Goal: Information Seeking & Learning: Learn about a topic

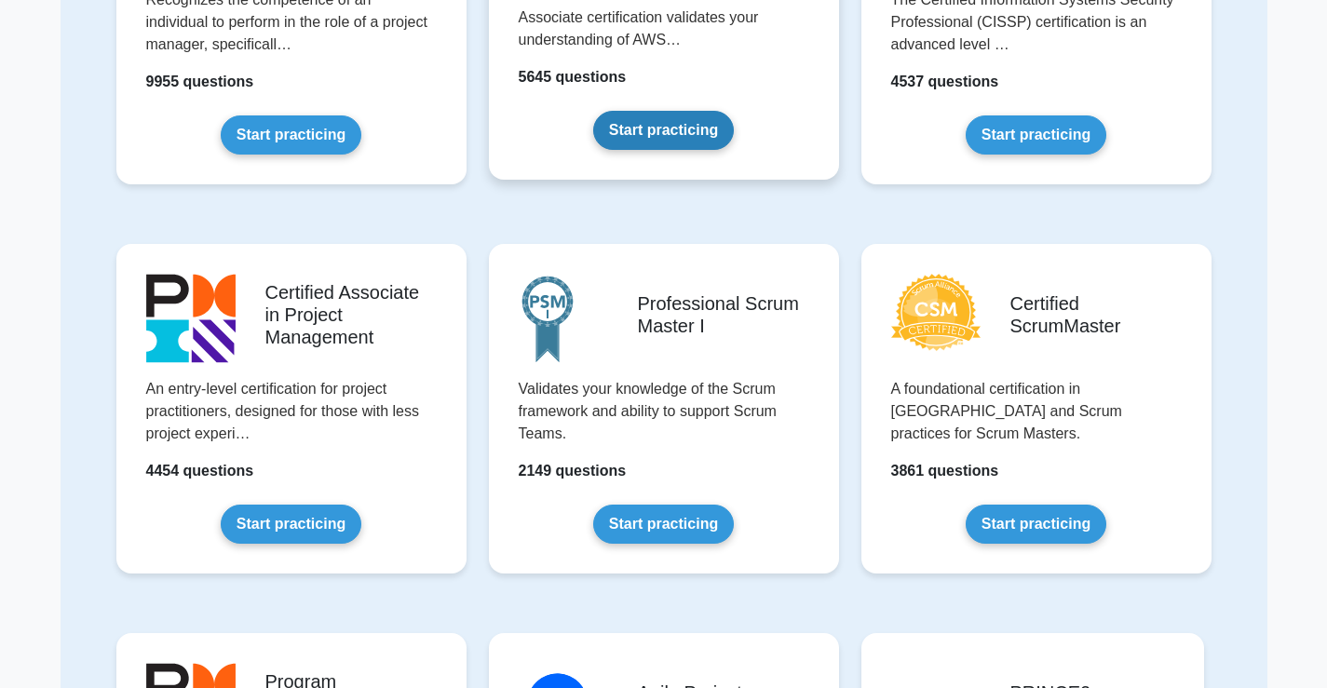
scroll to position [559, 0]
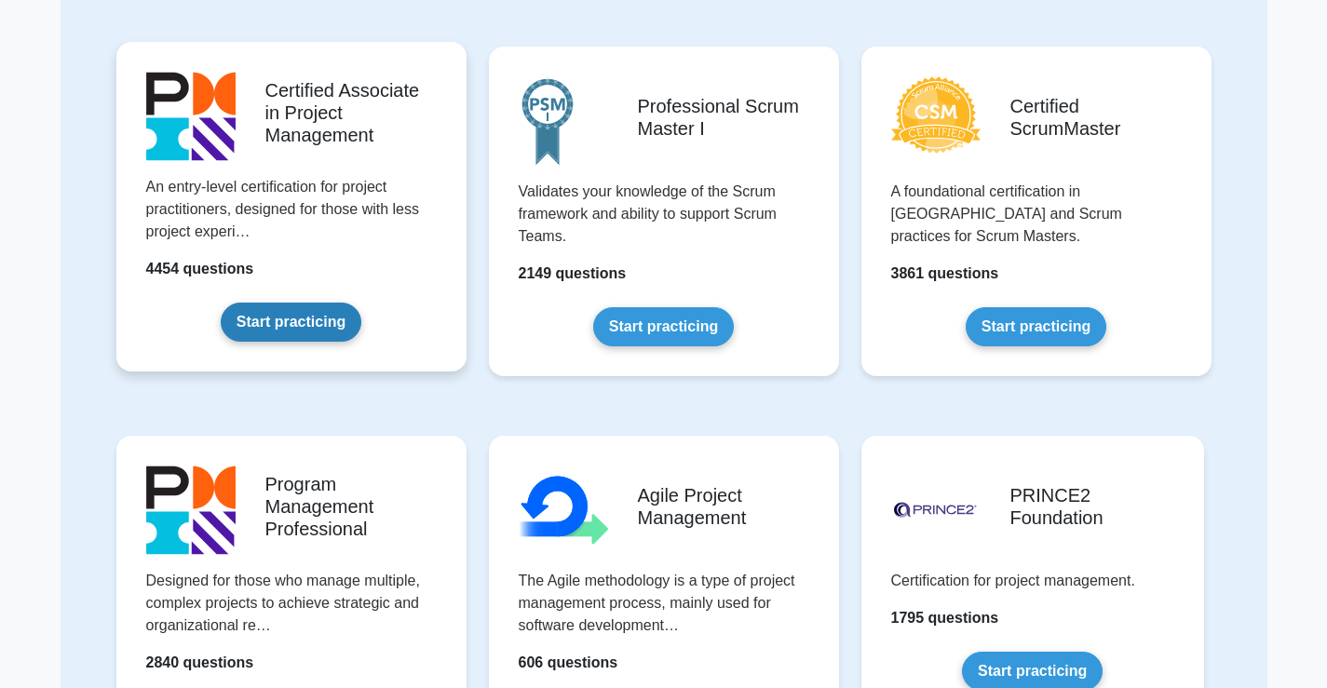
click at [293, 324] on link "Start practicing" at bounding box center [291, 322] width 141 height 39
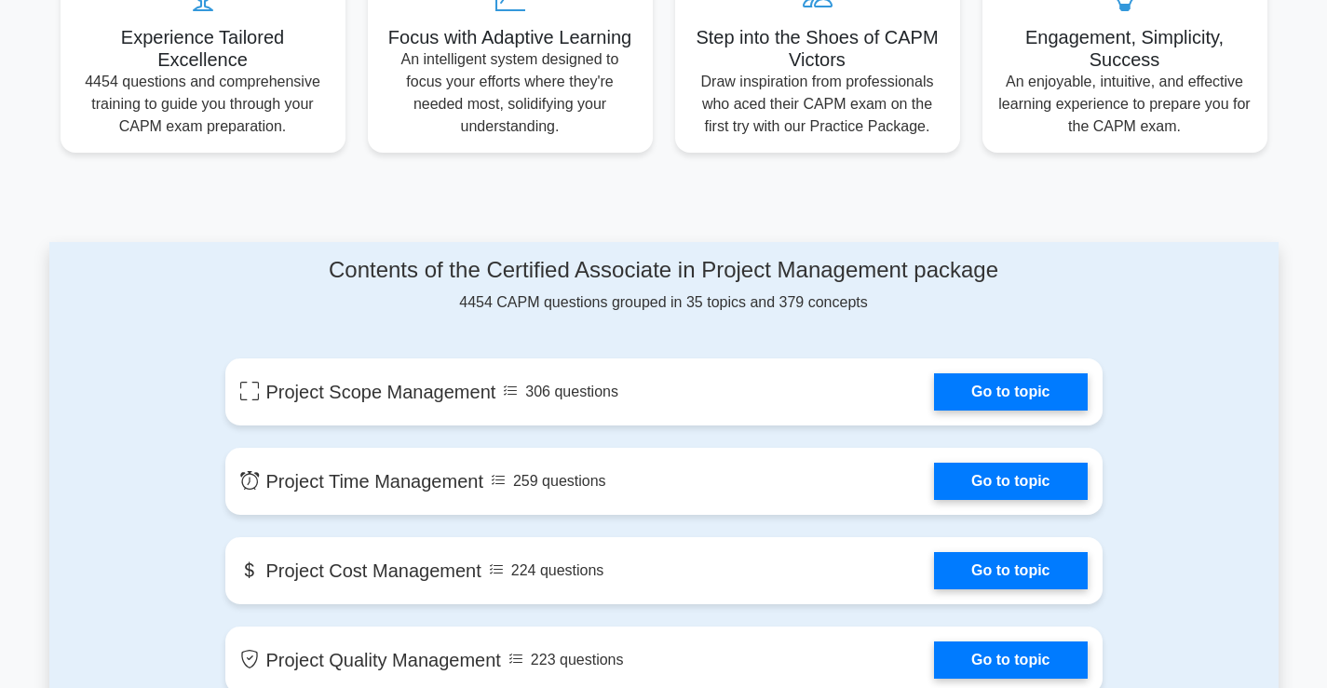
scroll to position [838, 0]
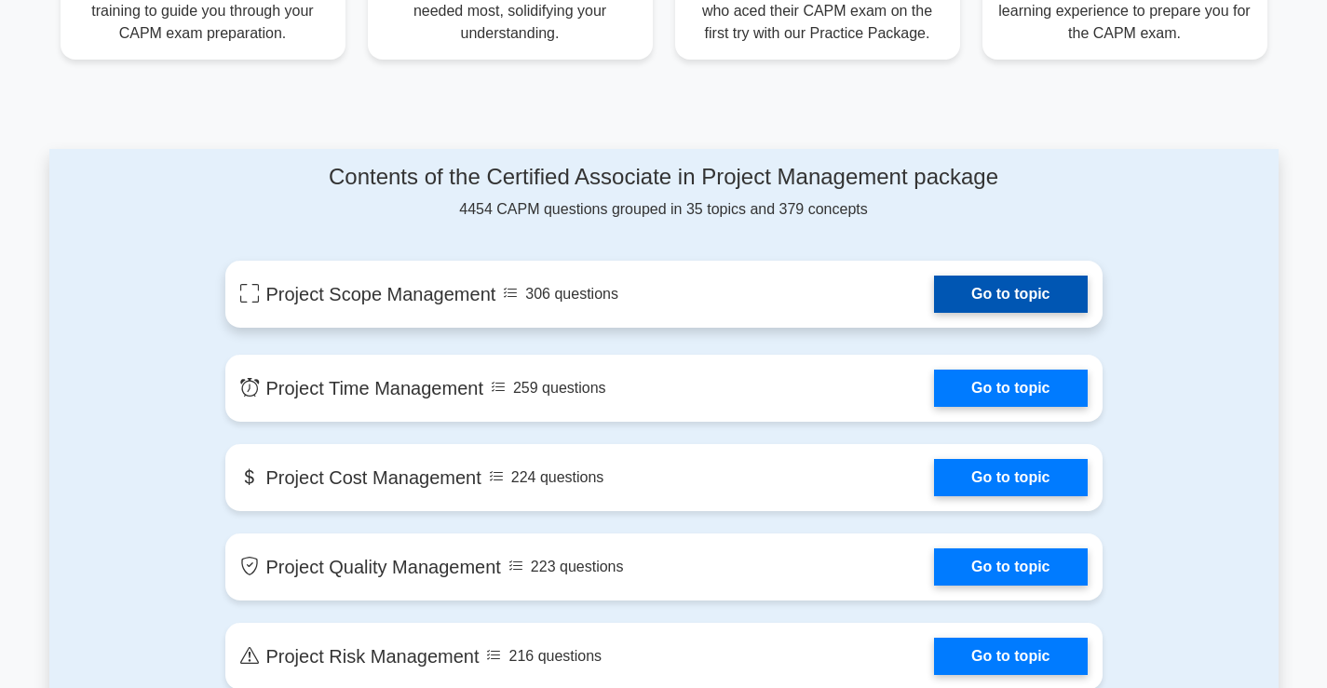
click at [981, 292] on link "Go to topic" at bounding box center [1010, 294] width 153 height 37
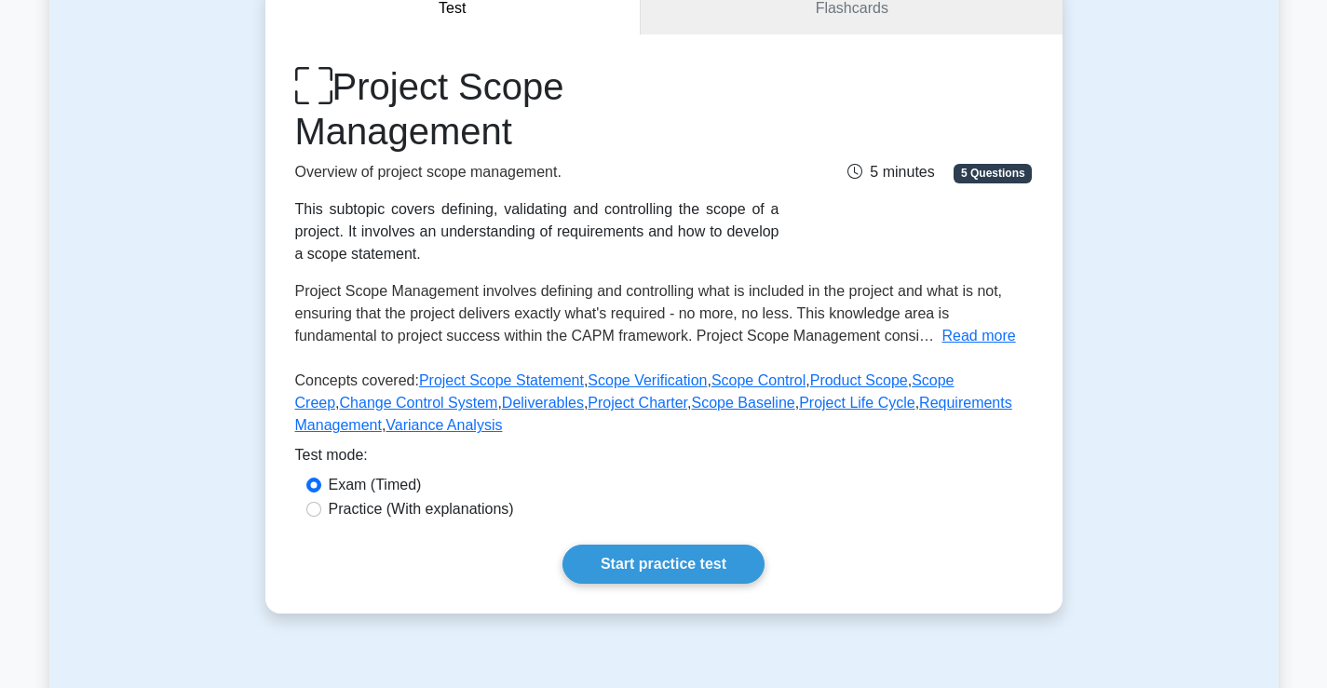
scroll to position [279, 0]
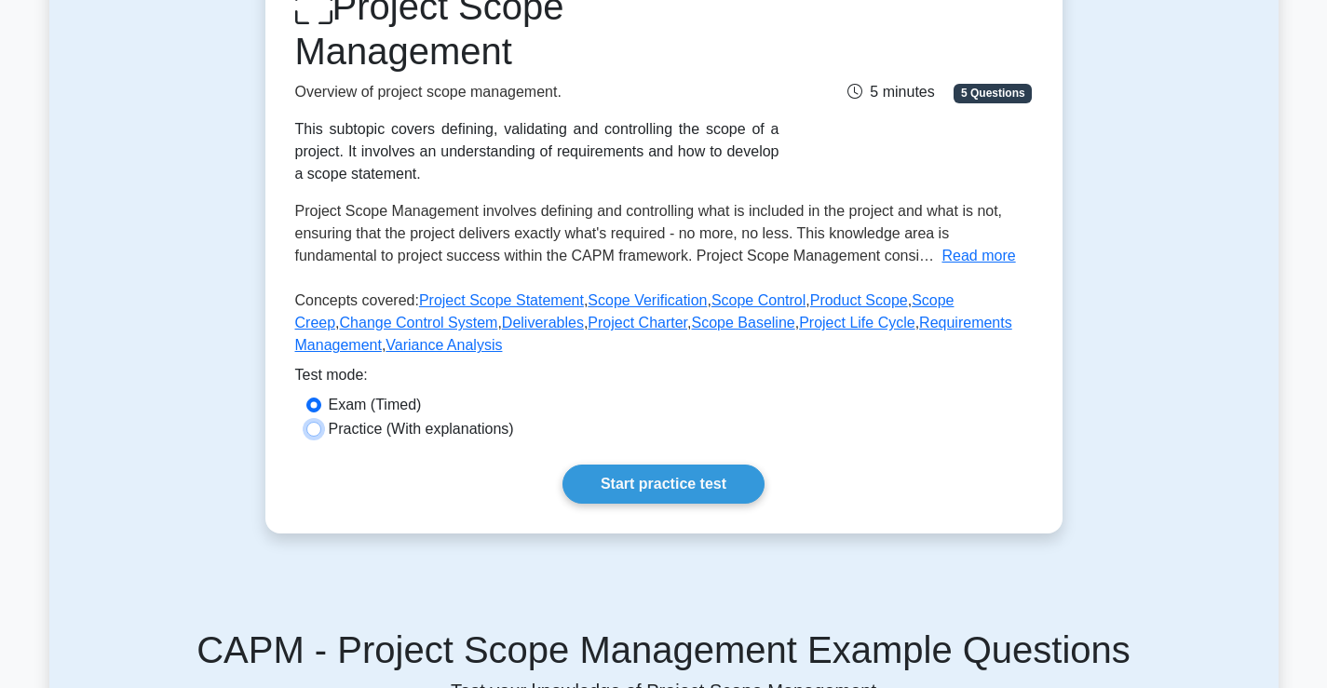
click at [316, 432] on input "Practice (With explanations)" at bounding box center [313, 429] width 15 height 15
radio input "true"
click at [644, 483] on link "Start practice test" at bounding box center [664, 484] width 202 height 39
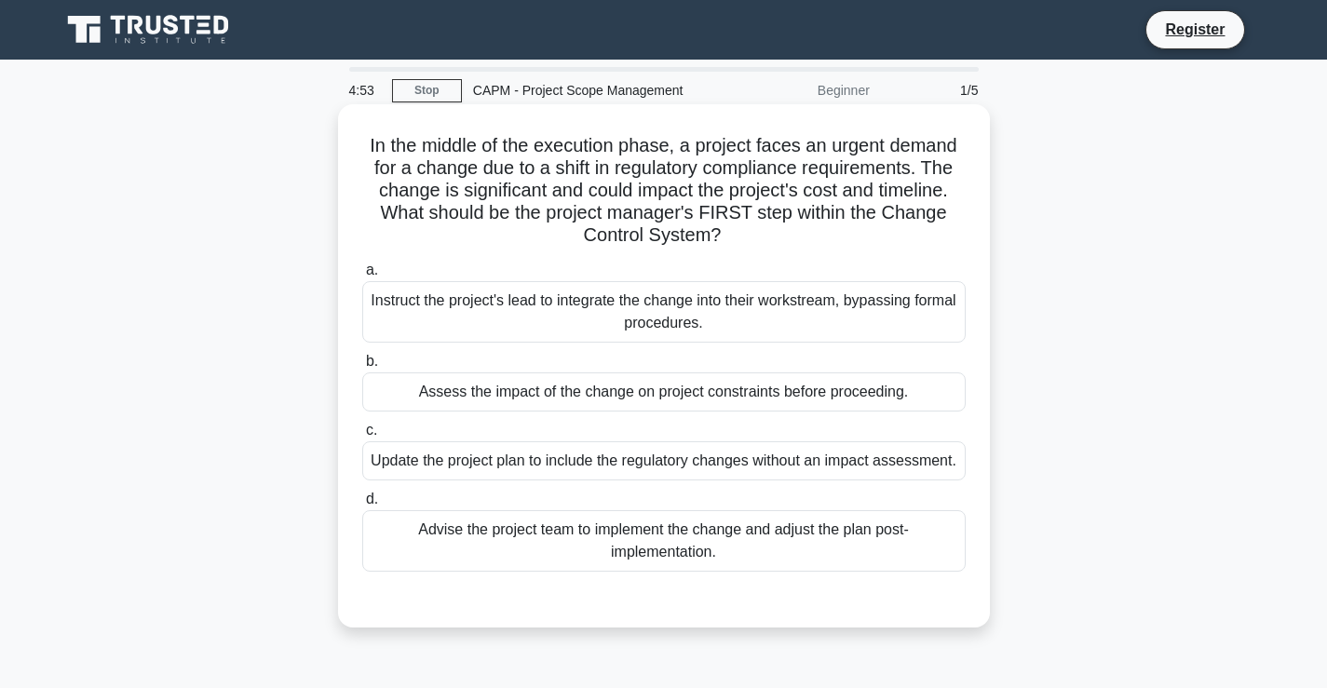
click at [483, 329] on div "Instruct the project's lead to integrate the change into their workstream, bypa…" at bounding box center [664, 311] width 604 height 61
click at [362, 277] on input "a. Instruct the project's lead to integrate the change into their workstream, b…" at bounding box center [362, 270] width 0 height 12
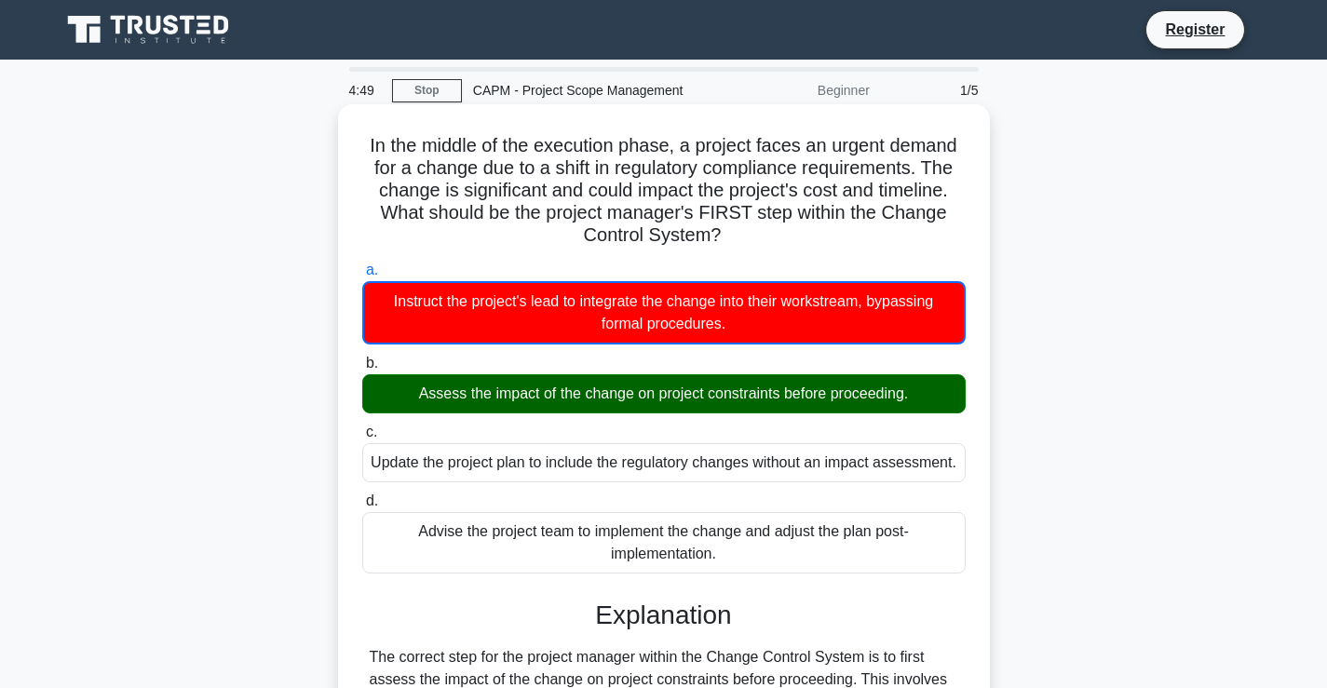
click at [463, 394] on div "Assess the impact of the change on project constraints before proceeding." at bounding box center [664, 393] width 604 height 39
click at [362, 370] on input "b. Assess the impact of the change on project constraints before proceeding." at bounding box center [362, 364] width 0 height 12
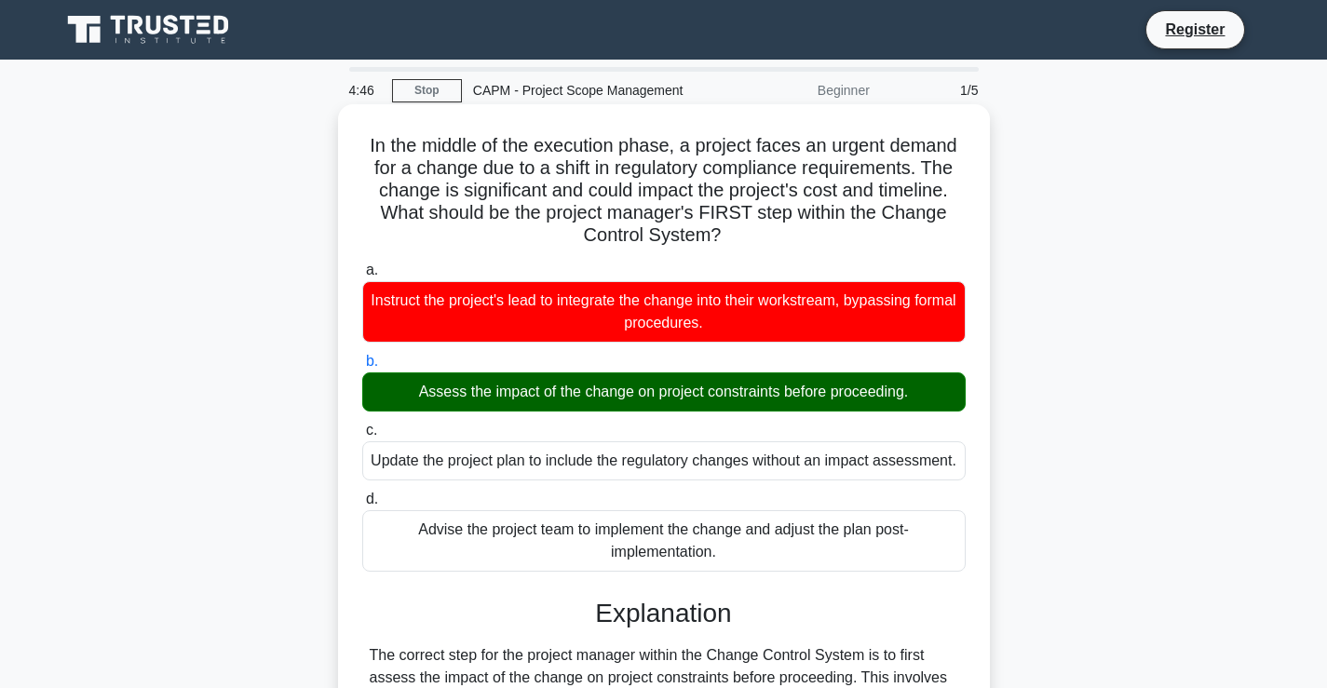
drag, startPoint x: 389, startPoint y: 262, endPoint x: 386, endPoint y: 302, distance: 40.2
click at [386, 301] on label "a. Instruct the project's lead to integrate the change into their workstream, b…" at bounding box center [664, 301] width 604 height 84
click at [386, 302] on div "Instruct the project's lead to integrate the change into their workstream, bypa…" at bounding box center [664, 311] width 604 height 61
click at [362, 277] on input "a. Instruct the project's lead to integrate the change into their workstream, b…" at bounding box center [362, 270] width 0 height 12
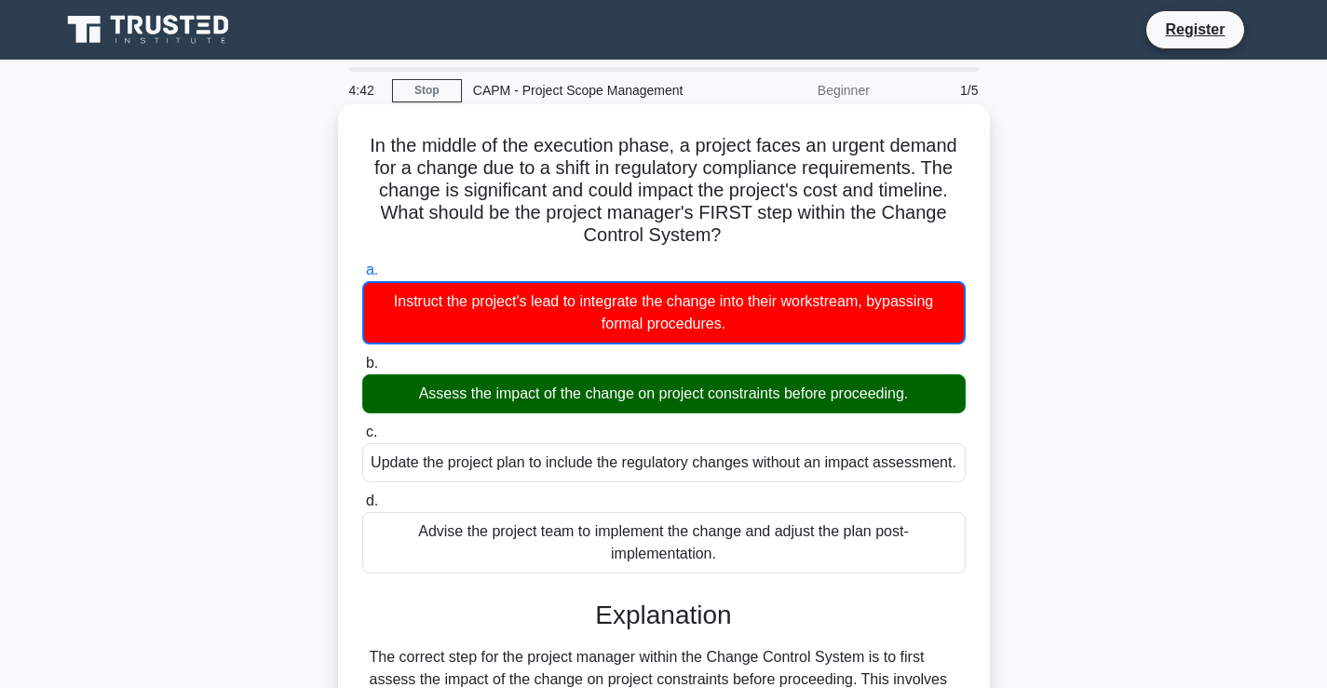
drag, startPoint x: 386, startPoint y: 302, endPoint x: 988, endPoint y: 395, distance: 609.7
click at [988, 395] on div "In the middle of the execution phase, a project faces an urgent demand for a ch…" at bounding box center [664, 654] width 652 height 1100
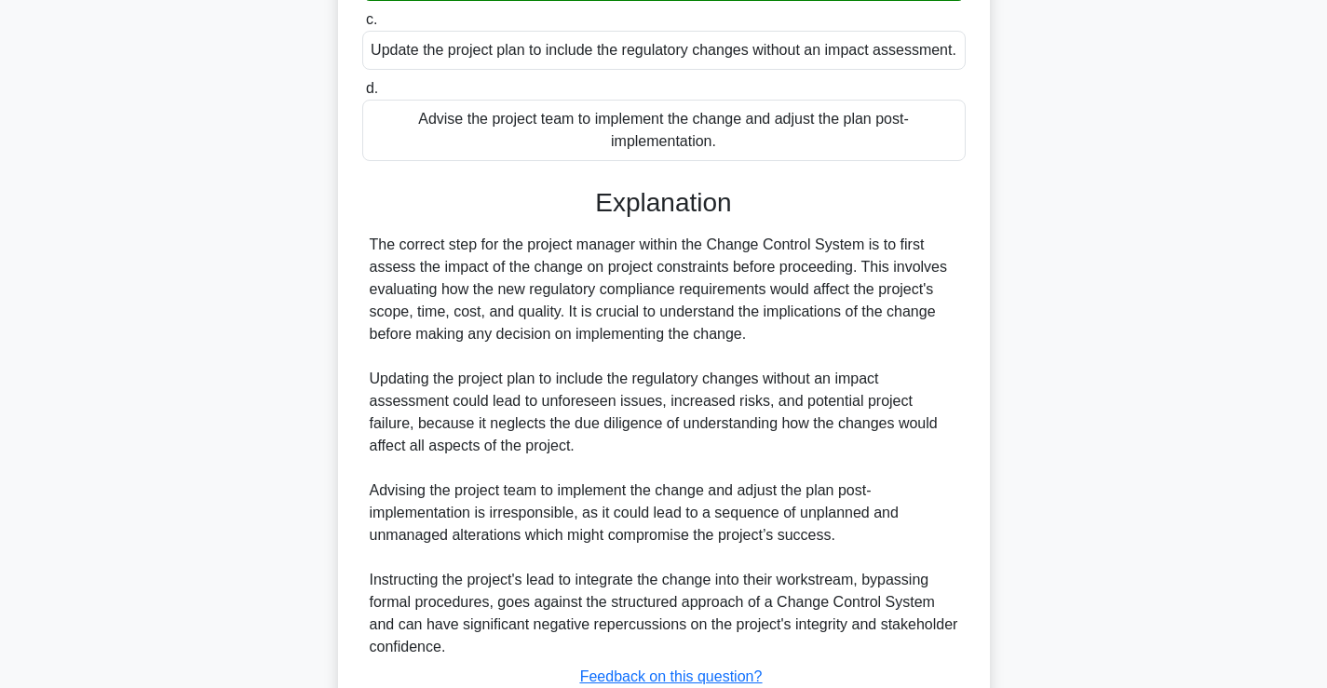
scroll to position [552, 0]
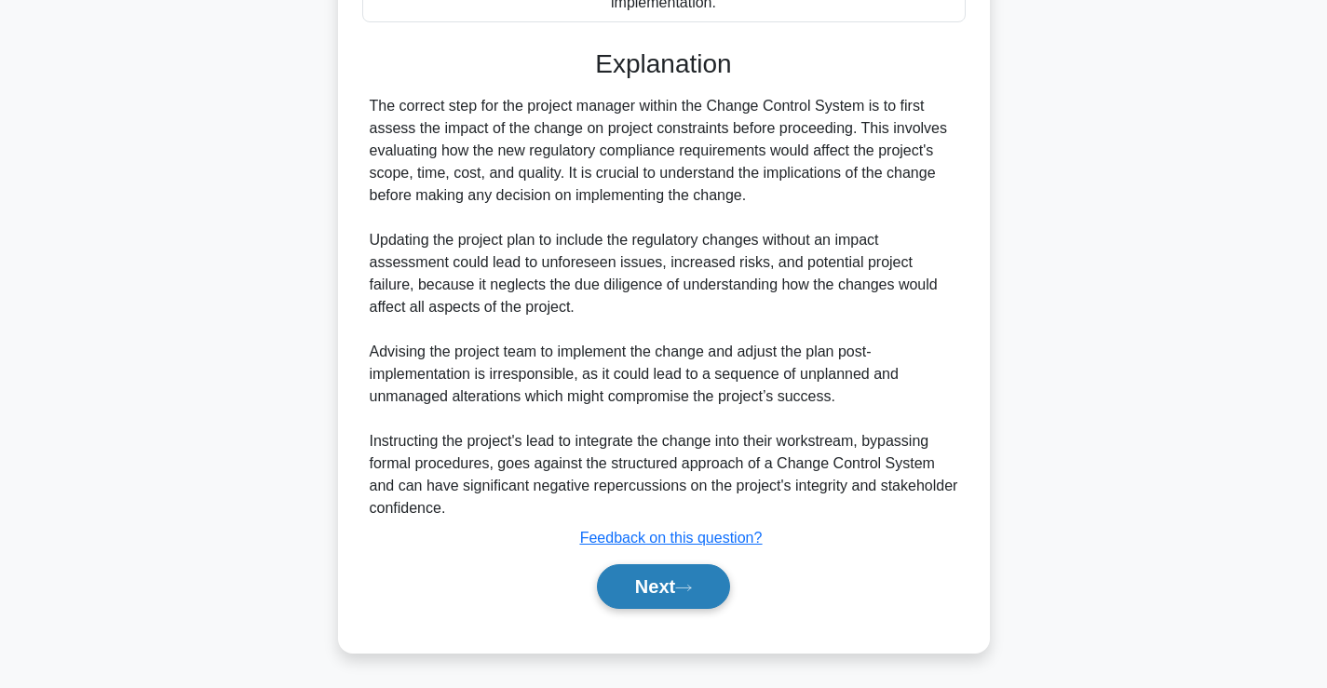
click at [704, 586] on button "Next" at bounding box center [663, 586] width 133 height 45
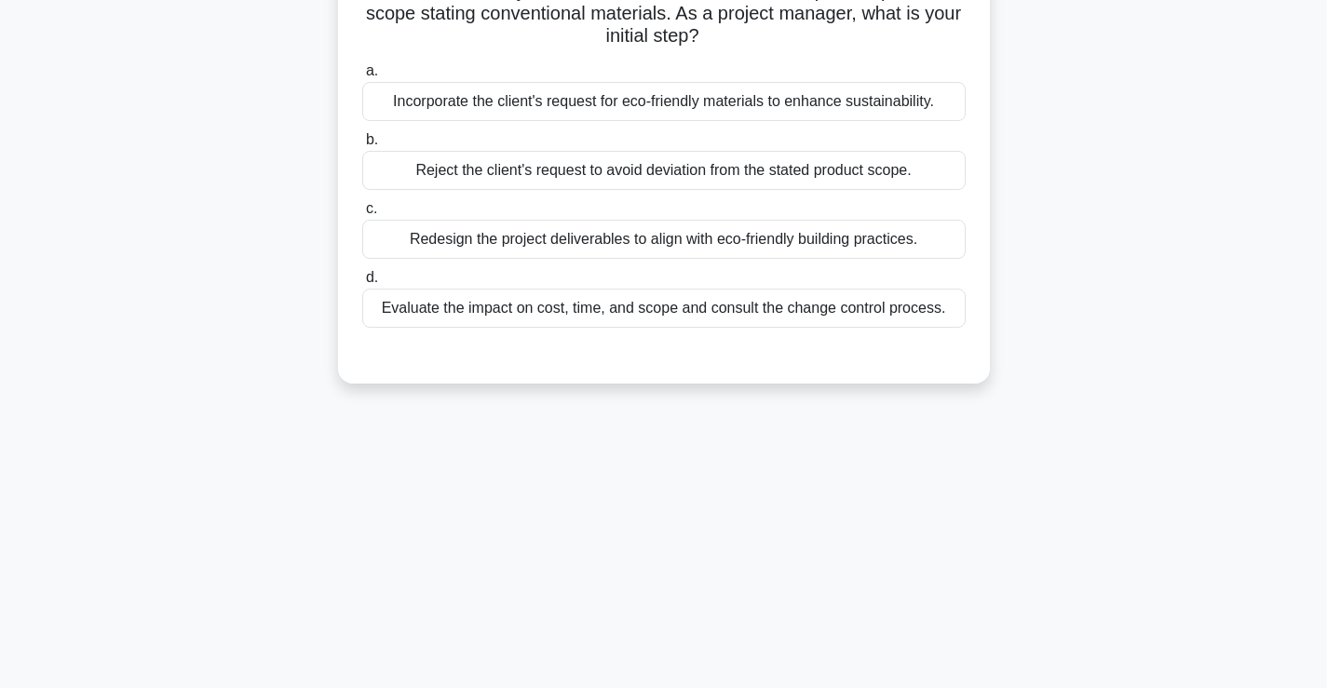
scroll to position [0, 0]
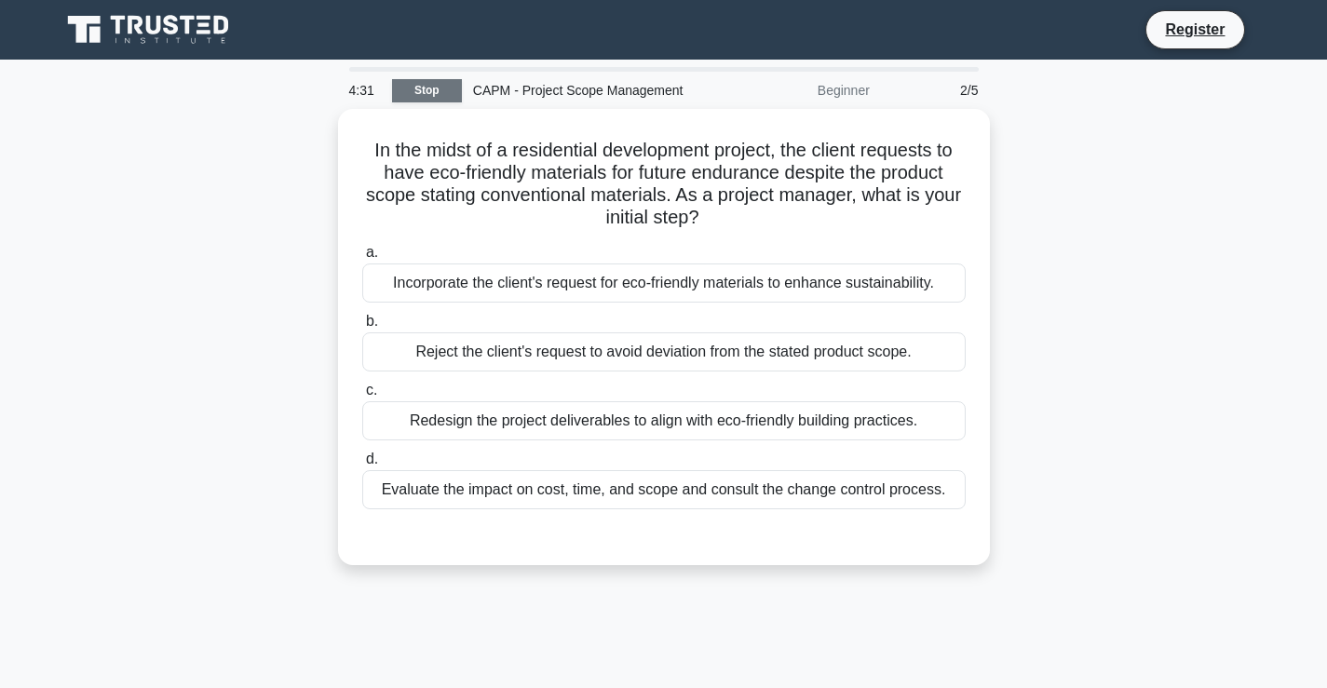
drag, startPoint x: 416, startPoint y: 95, endPoint x: 416, endPoint y: 108, distance: 13.0
click at [416, 96] on link "Stop" at bounding box center [427, 90] width 70 height 23
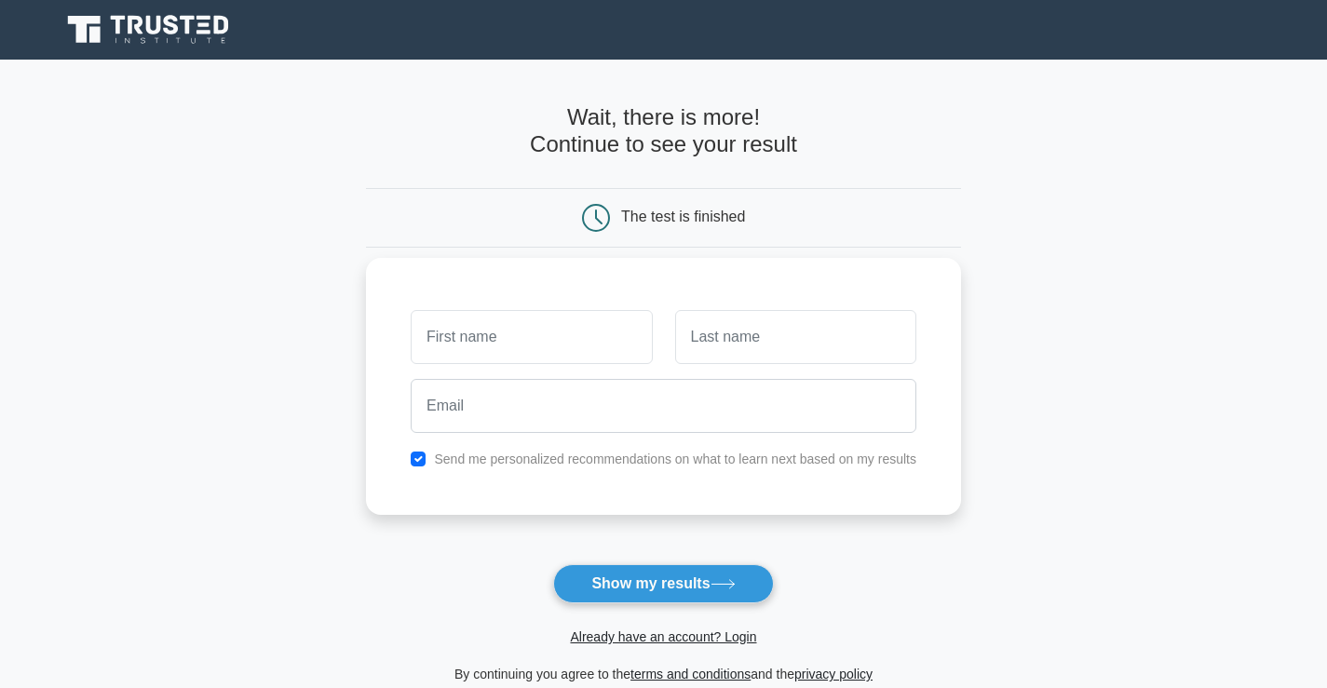
click at [577, 354] on input "text" at bounding box center [531, 337] width 241 height 54
click at [577, 353] on input "text" at bounding box center [531, 337] width 241 height 54
type input "joshua"
click at [702, 331] on input "text" at bounding box center [795, 337] width 241 height 54
type input "georgre"
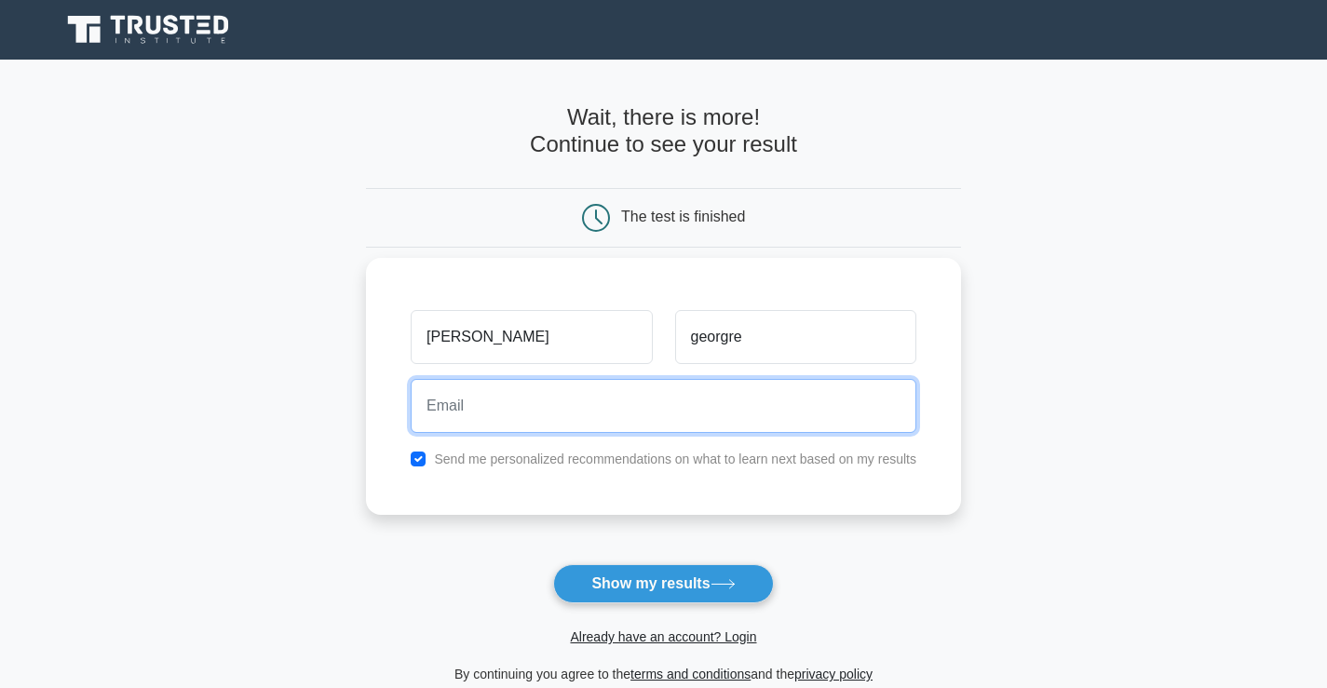
click at [612, 404] on input "email" at bounding box center [664, 406] width 506 height 54
type input "student"
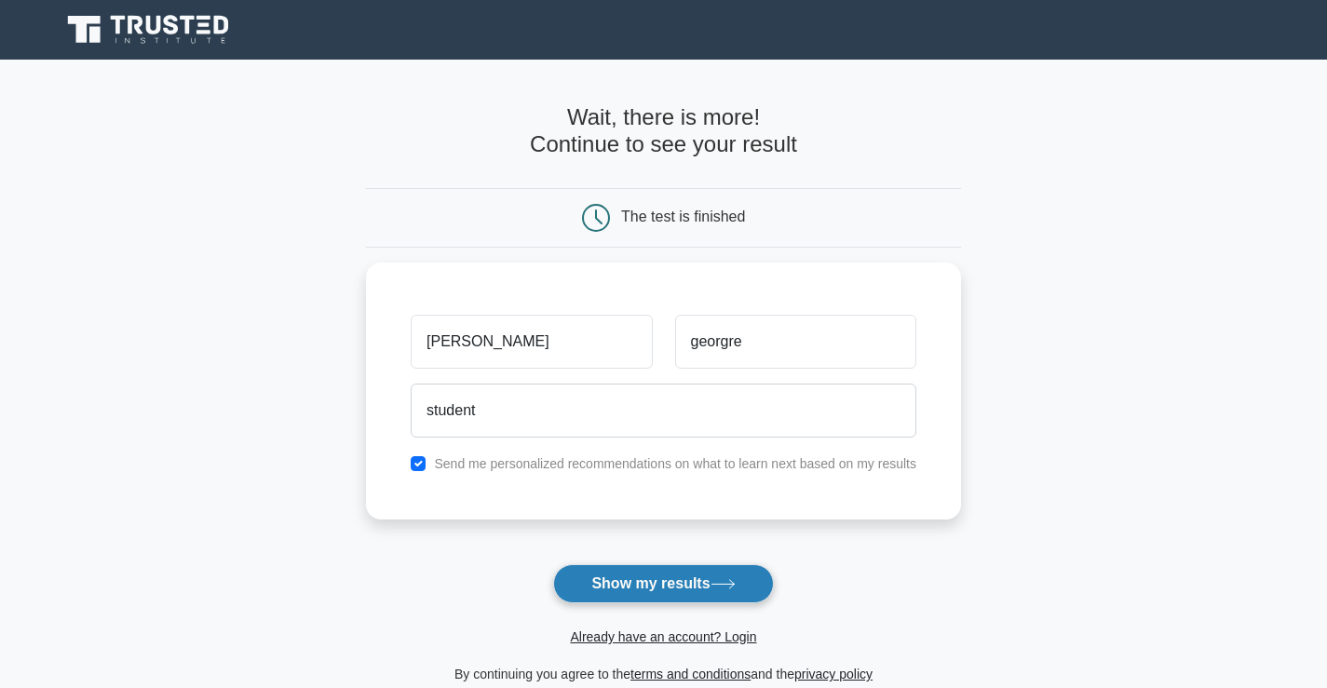
click at [639, 586] on button "Show my results" at bounding box center [663, 583] width 220 height 39
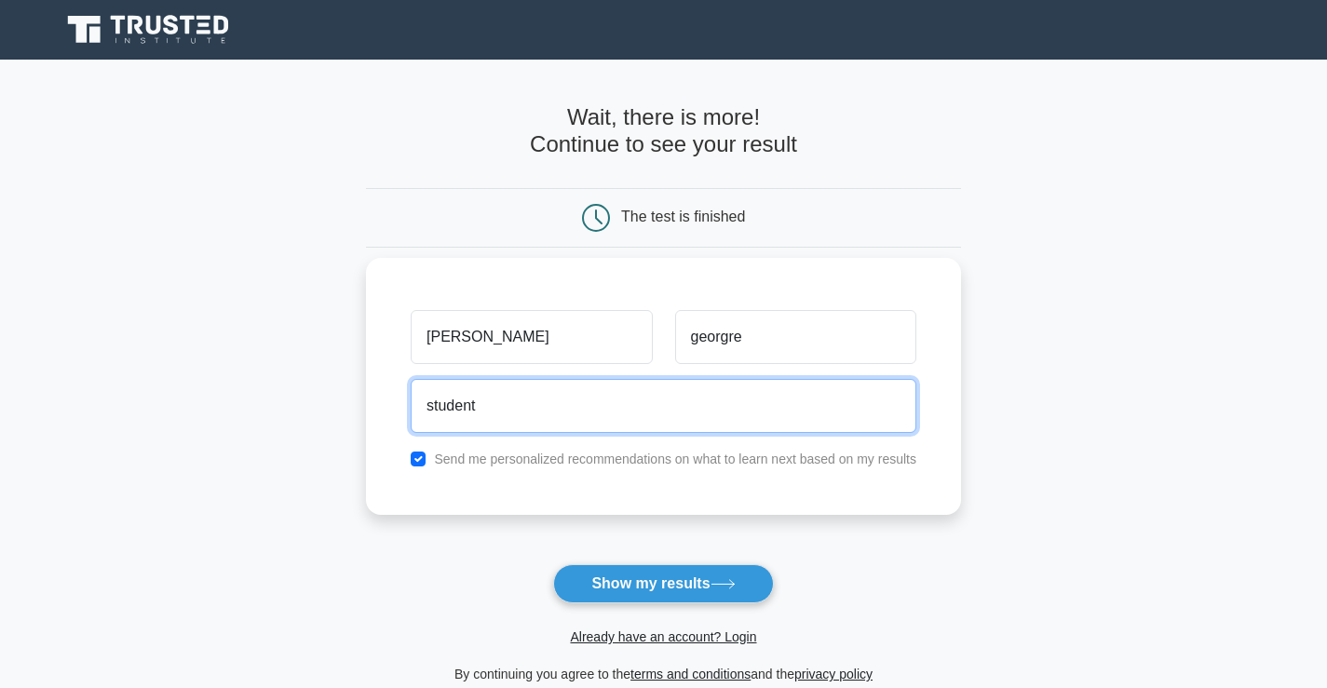
click at [602, 399] on input "student" at bounding box center [664, 406] width 506 height 54
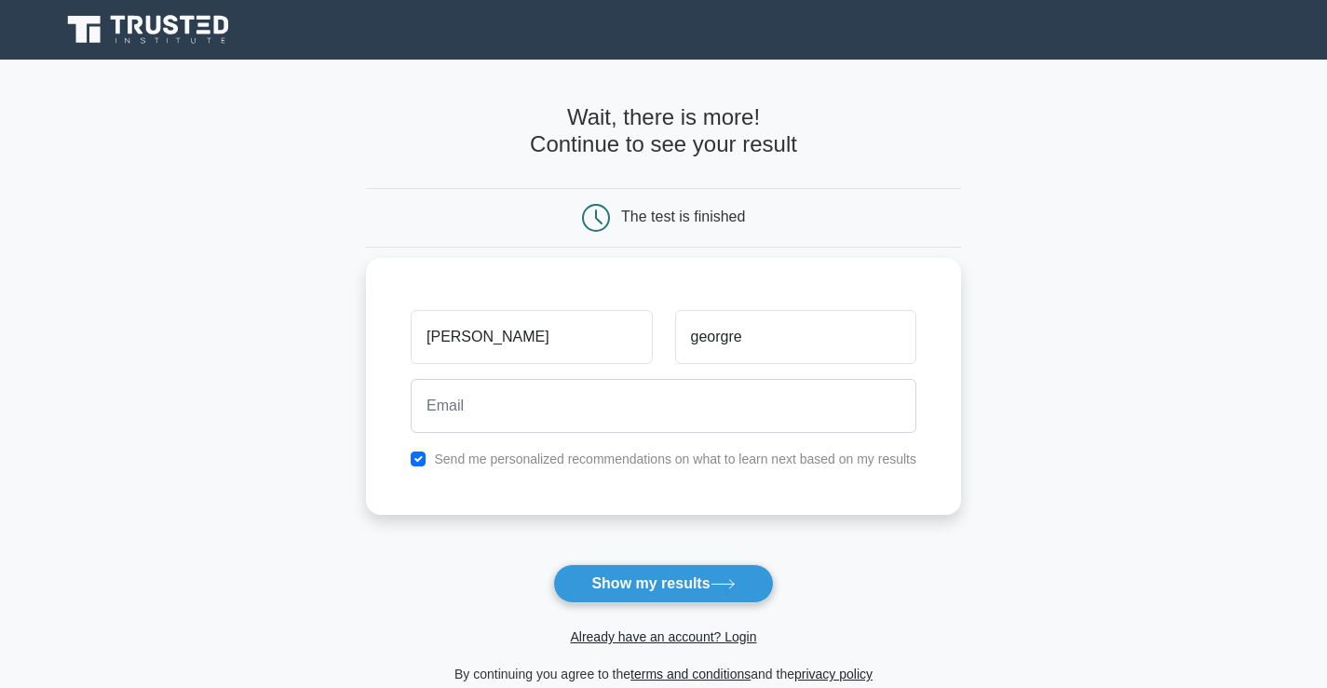
click at [623, 463] on label "Send me personalized recommendations on what to learn next based on my results" at bounding box center [675, 459] width 482 height 15
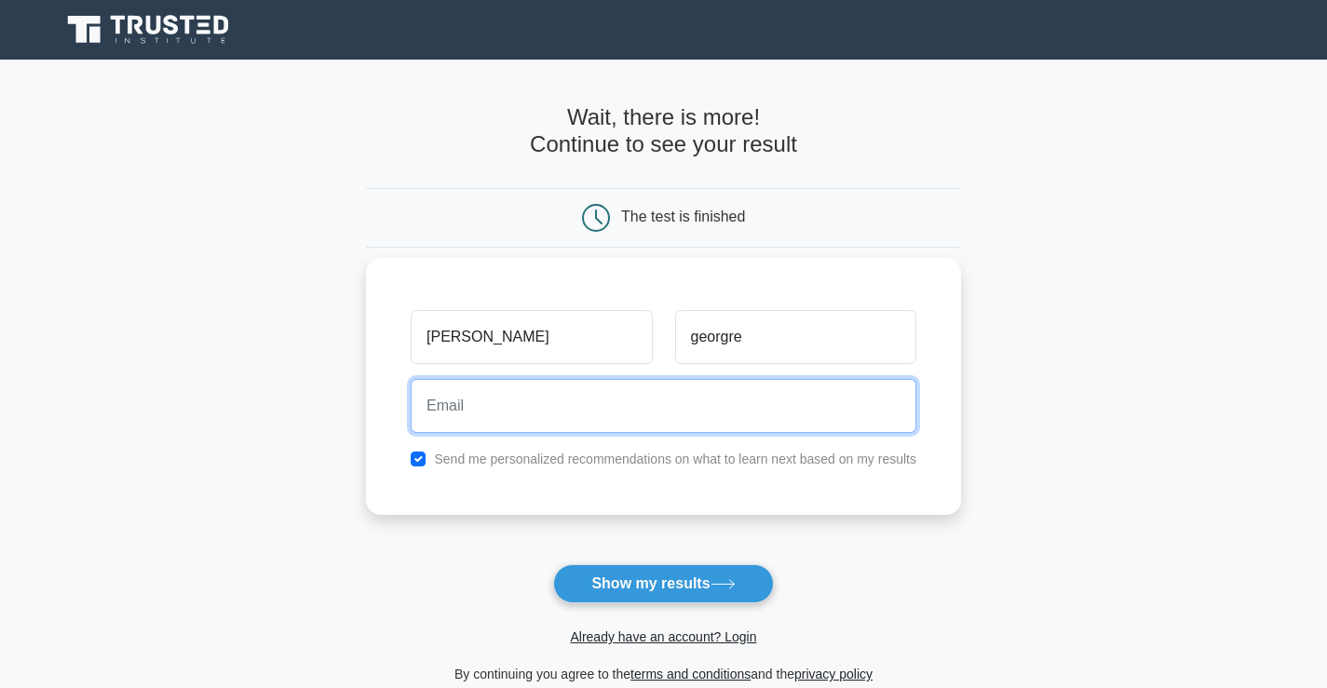
click at [618, 419] on input "email" at bounding box center [664, 406] width 506 height 54
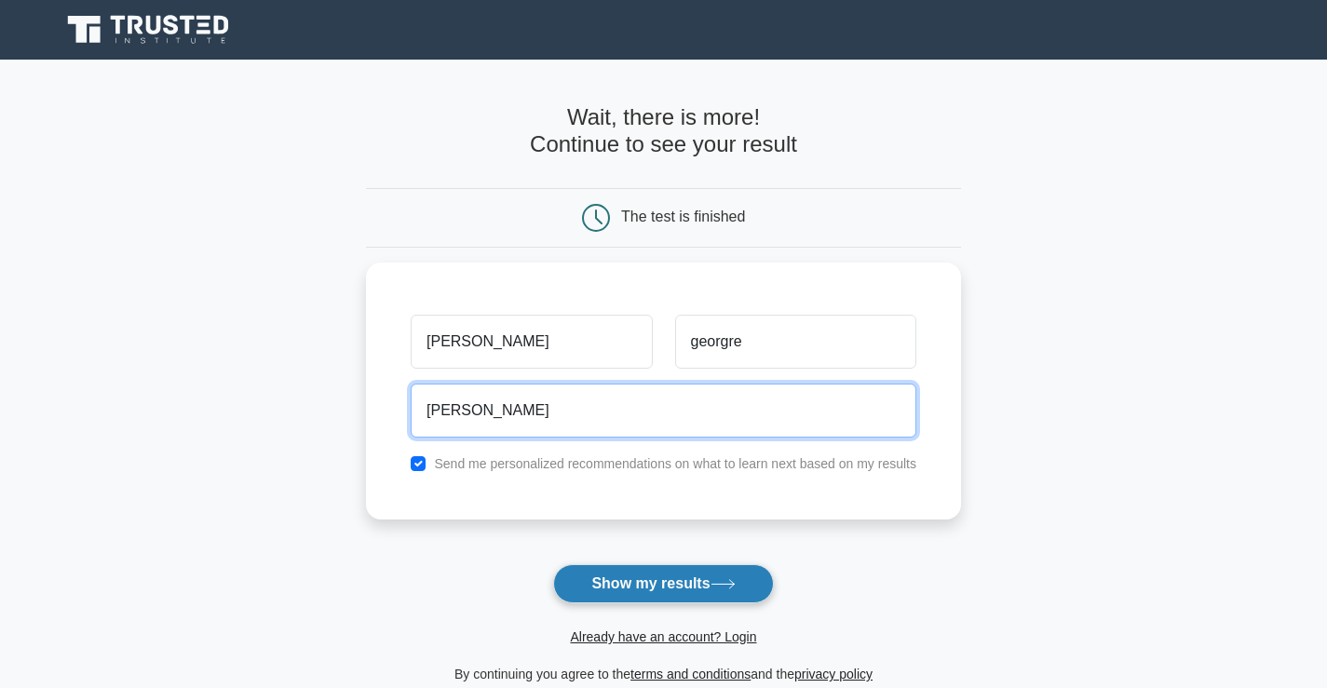
type input "joshua pokemone"
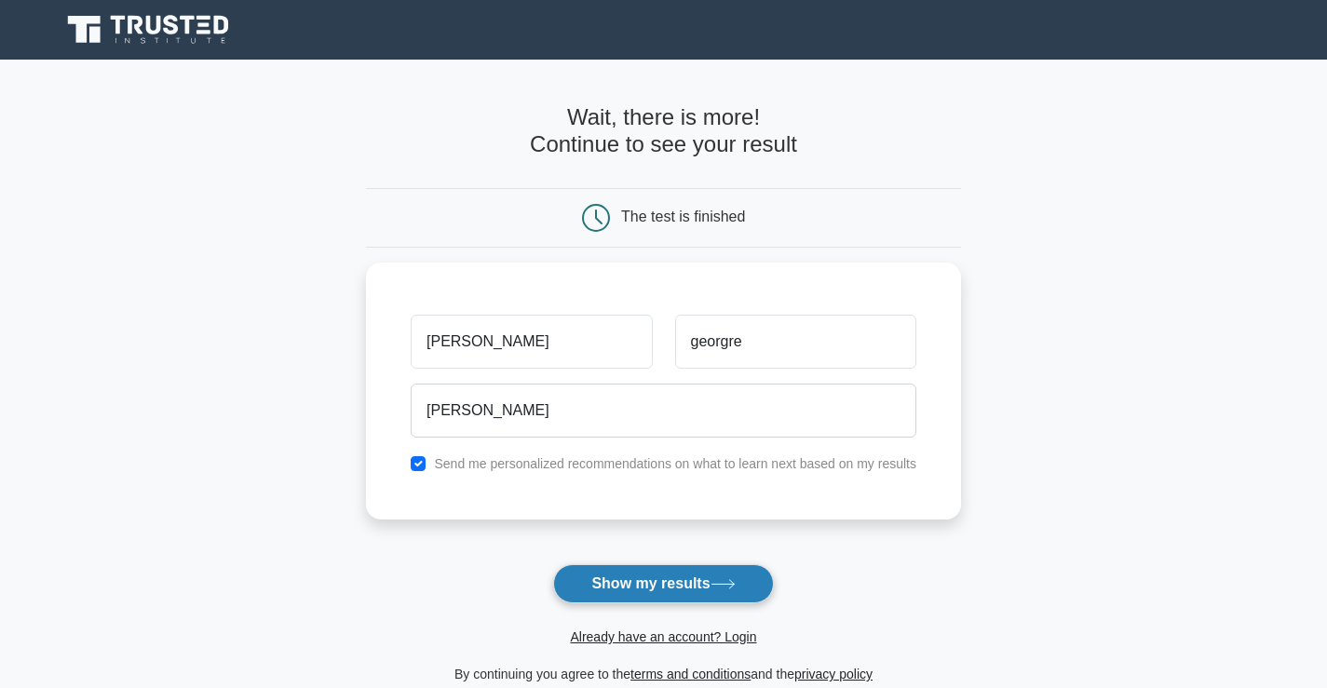
click at [634, 590] on button "Show my results" at bounding box center [663, 583] width 220 height 39
click at [634, 586] on button "Show my results" at bounding box center [663, 583] width 220 height 39
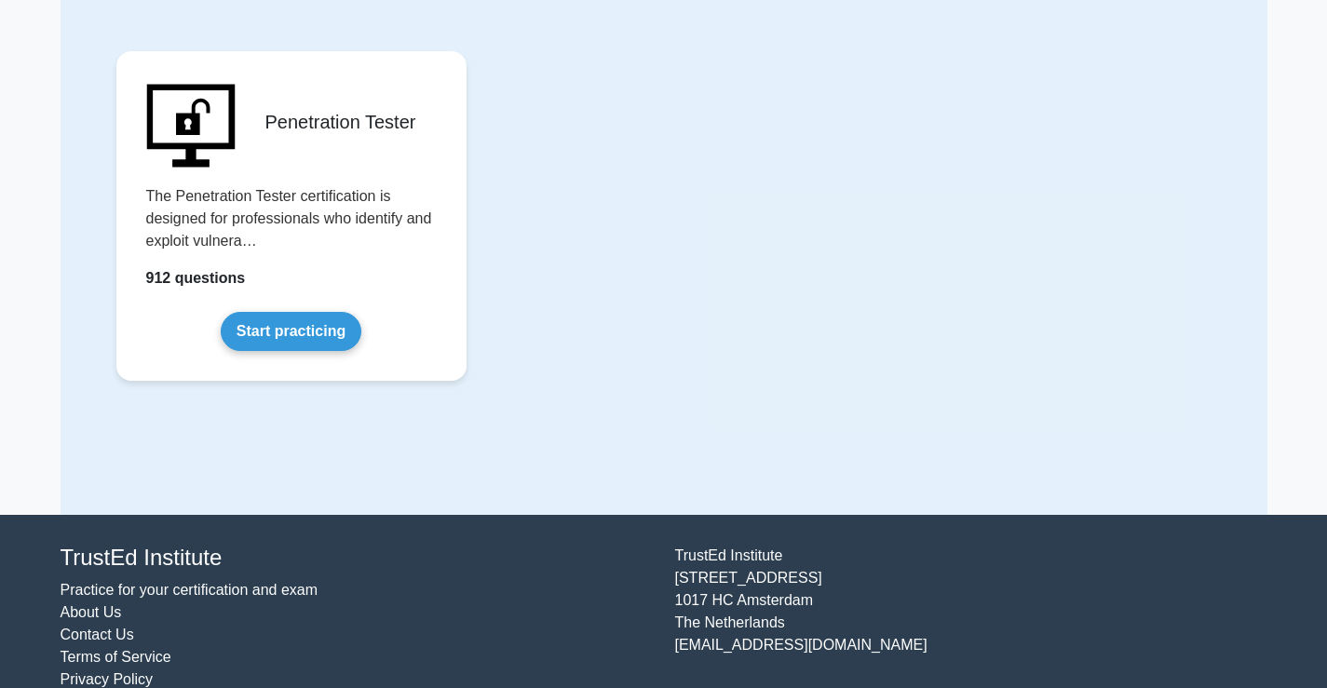
scroll to position [4098, 0]
